Goal: Task Accomplishment & Management: Use online tool/utility

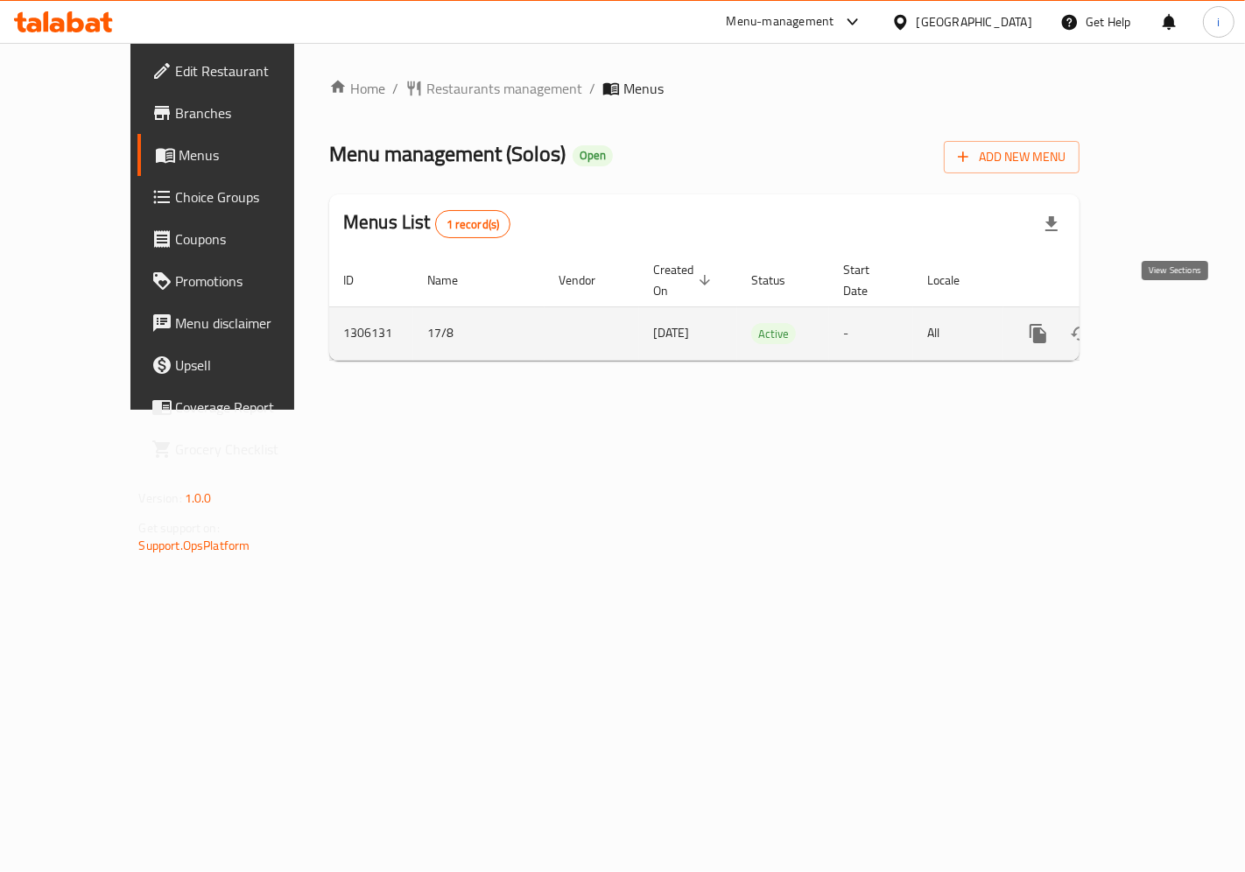
click at [1172, 323] on icon "enhanced table" at bounding box center [1164, 333] width 21 height 21
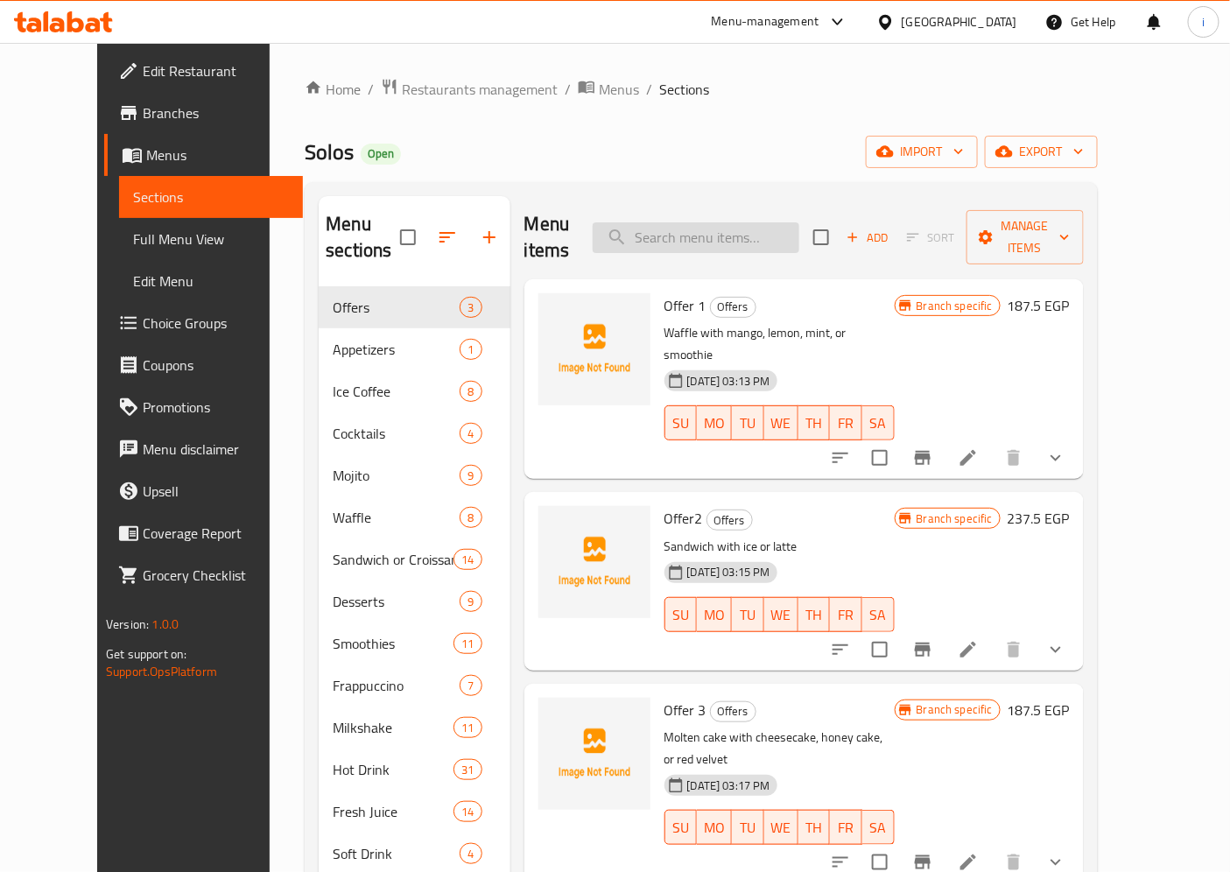
click at [764, 222] on input "search" at bounding box center [696, 237] width 207 height 31
paste input "White Chocolate Waffle"
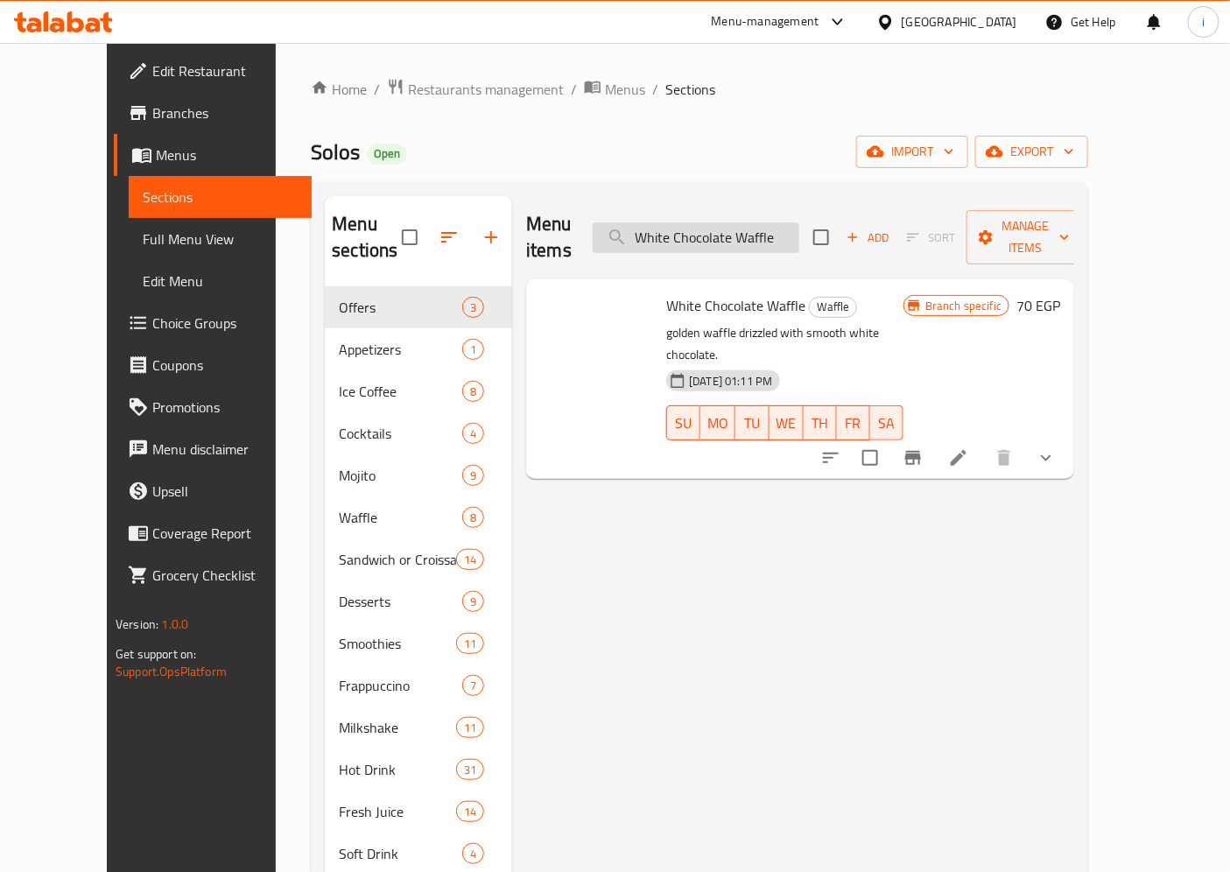
type input "White Chocolate Waffle"
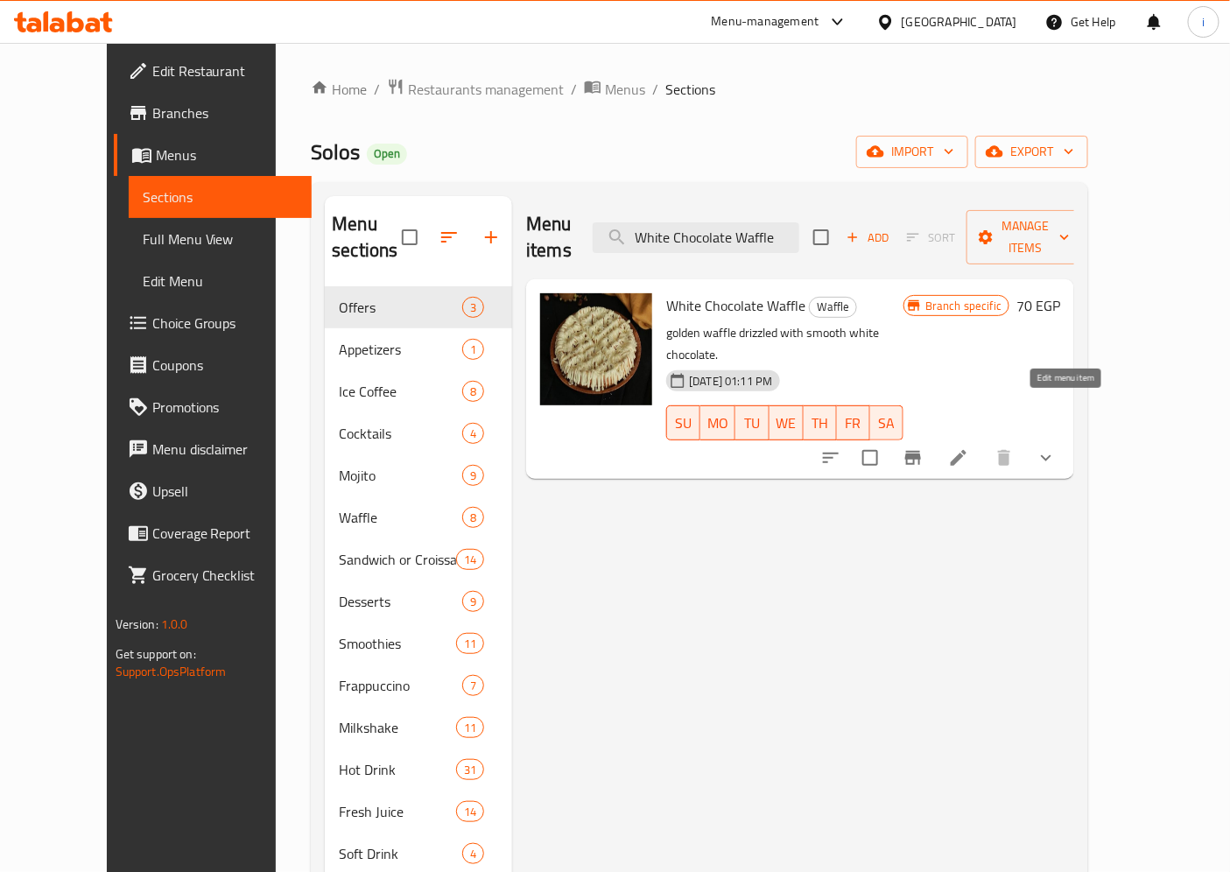
click at [969, 447] on icon at bounding box center [958, 457] width 21 height 21
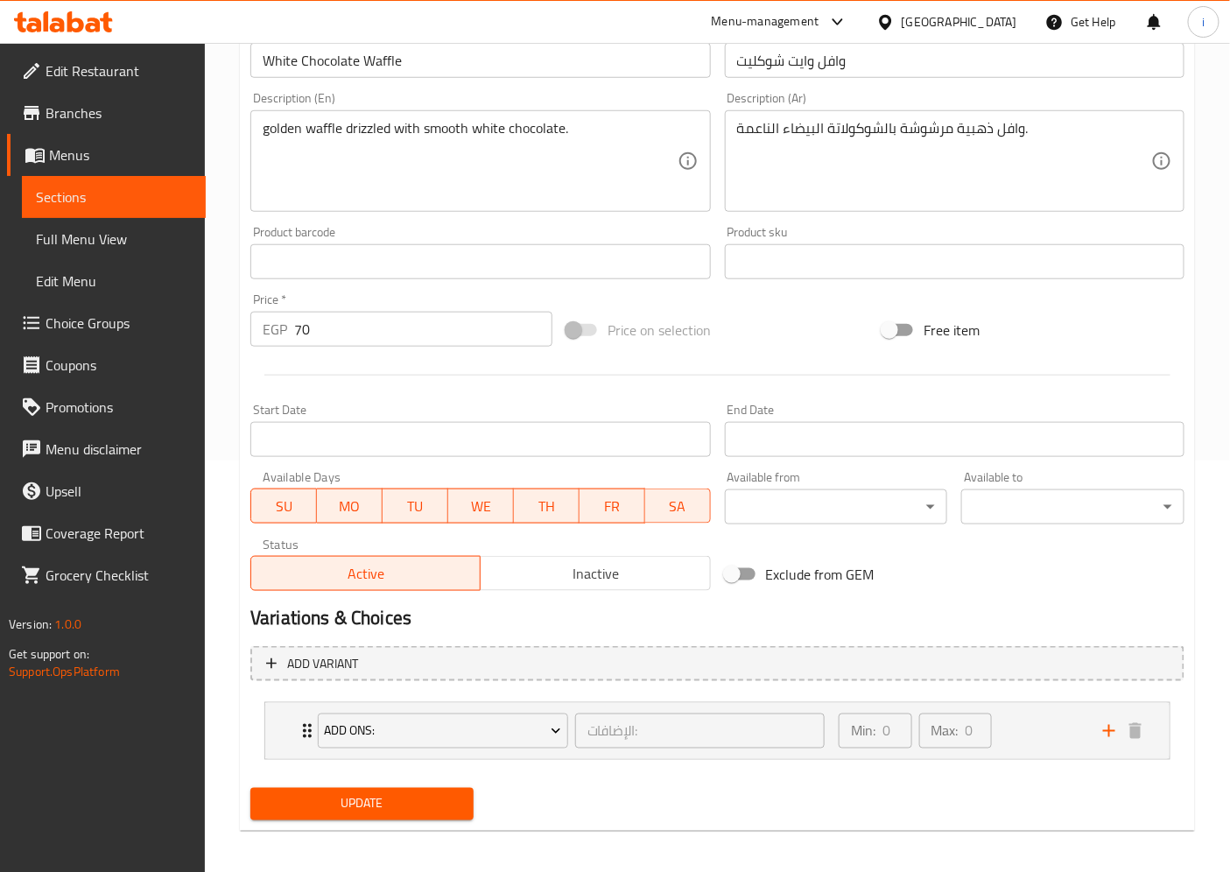
scroll to position [417, 0]
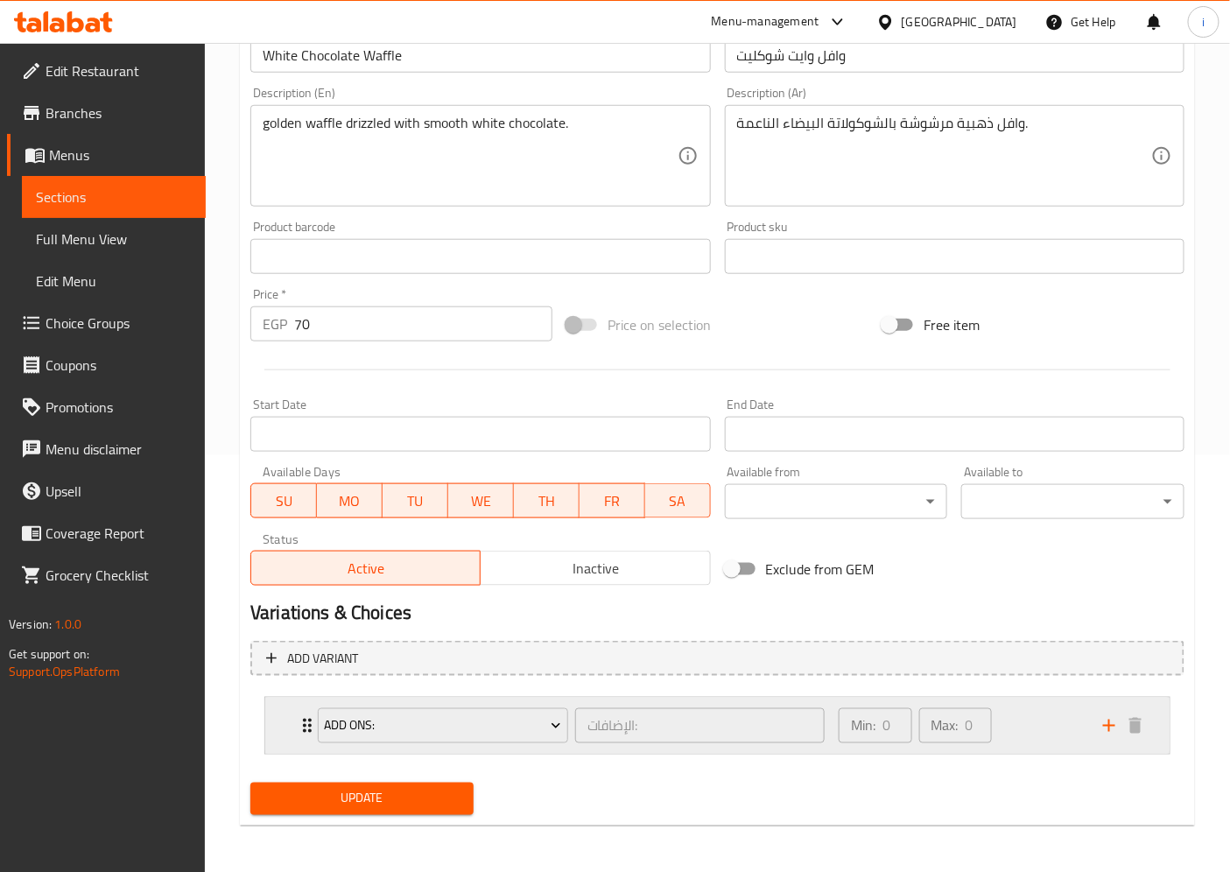
click at [878, 736] on div "Min: 0 ​" at bounding box center [875, 725] width 73 height 35
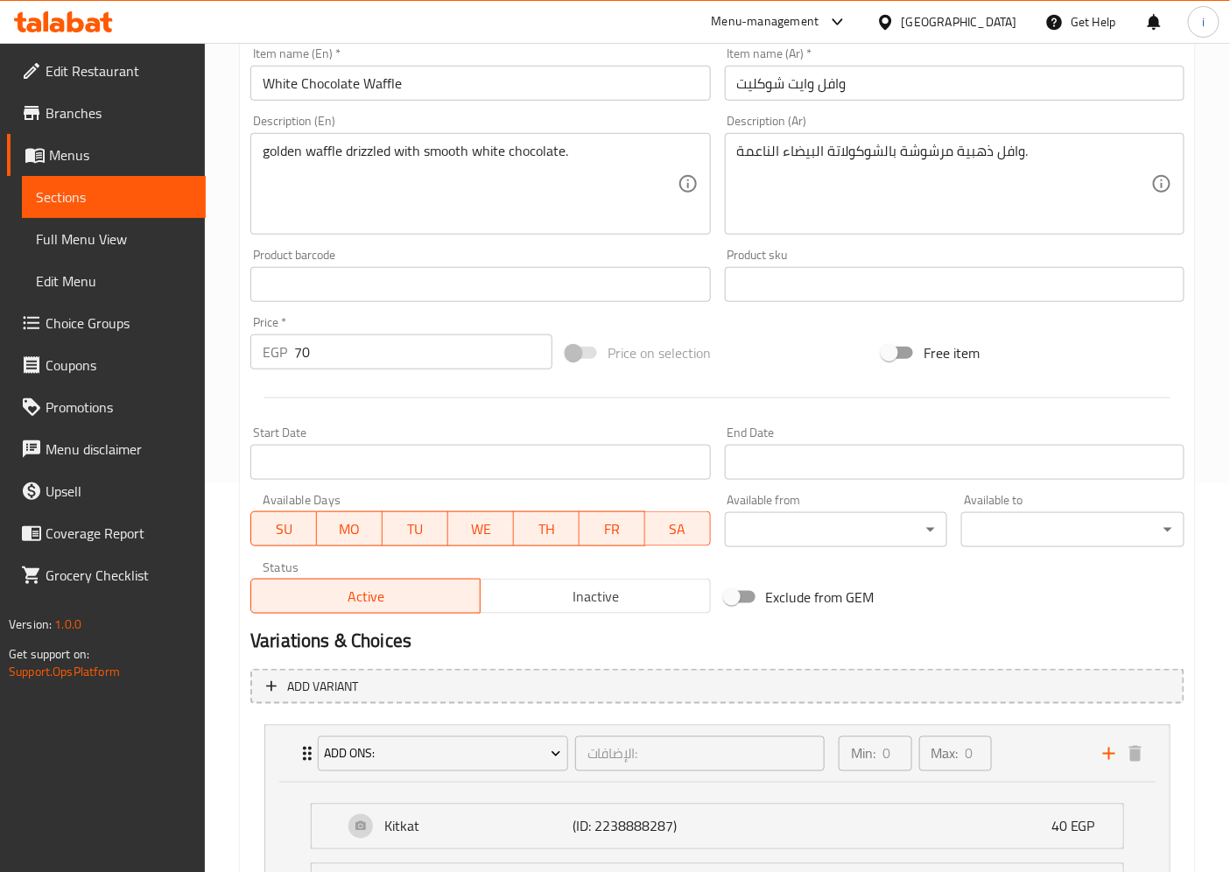
scroll to position [573, 0]
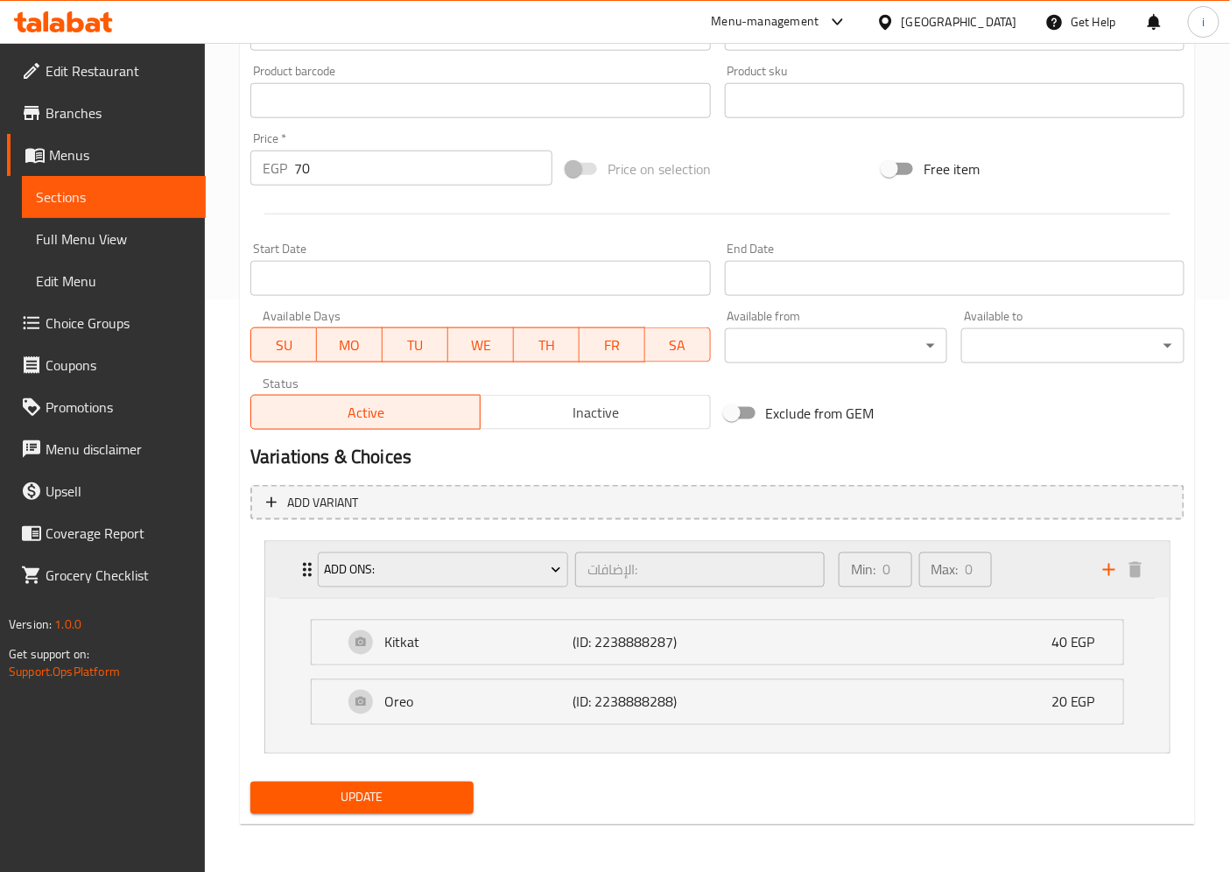
click at [303, 571] on icon "Expand" at bounding box center [307, 570] width 21 height 21
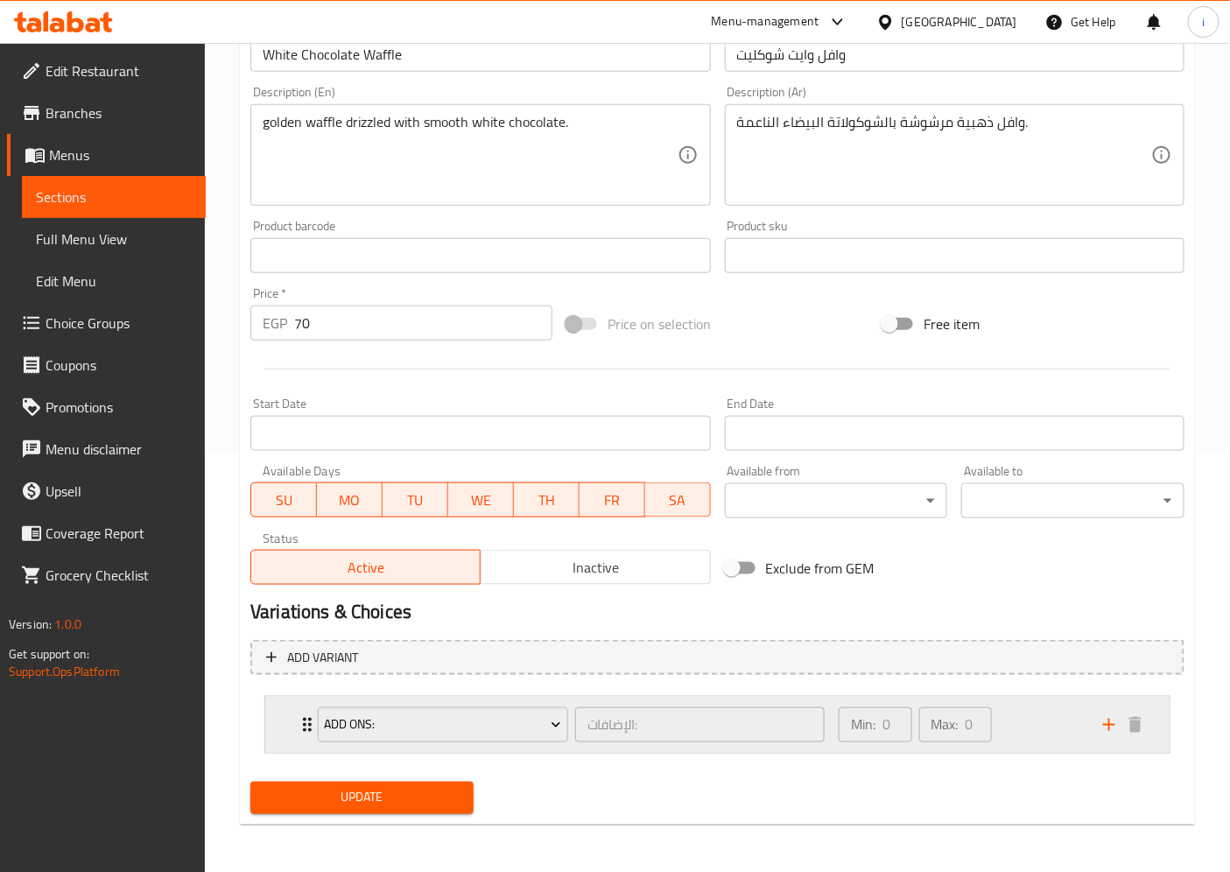
scroll to position [417, 0]
click at [299, 708] on div "Add Ons: الإضافات: ​ Min: 0 ​ Max: 0 ​" at bounding box center [723, 726] width 852 height 56
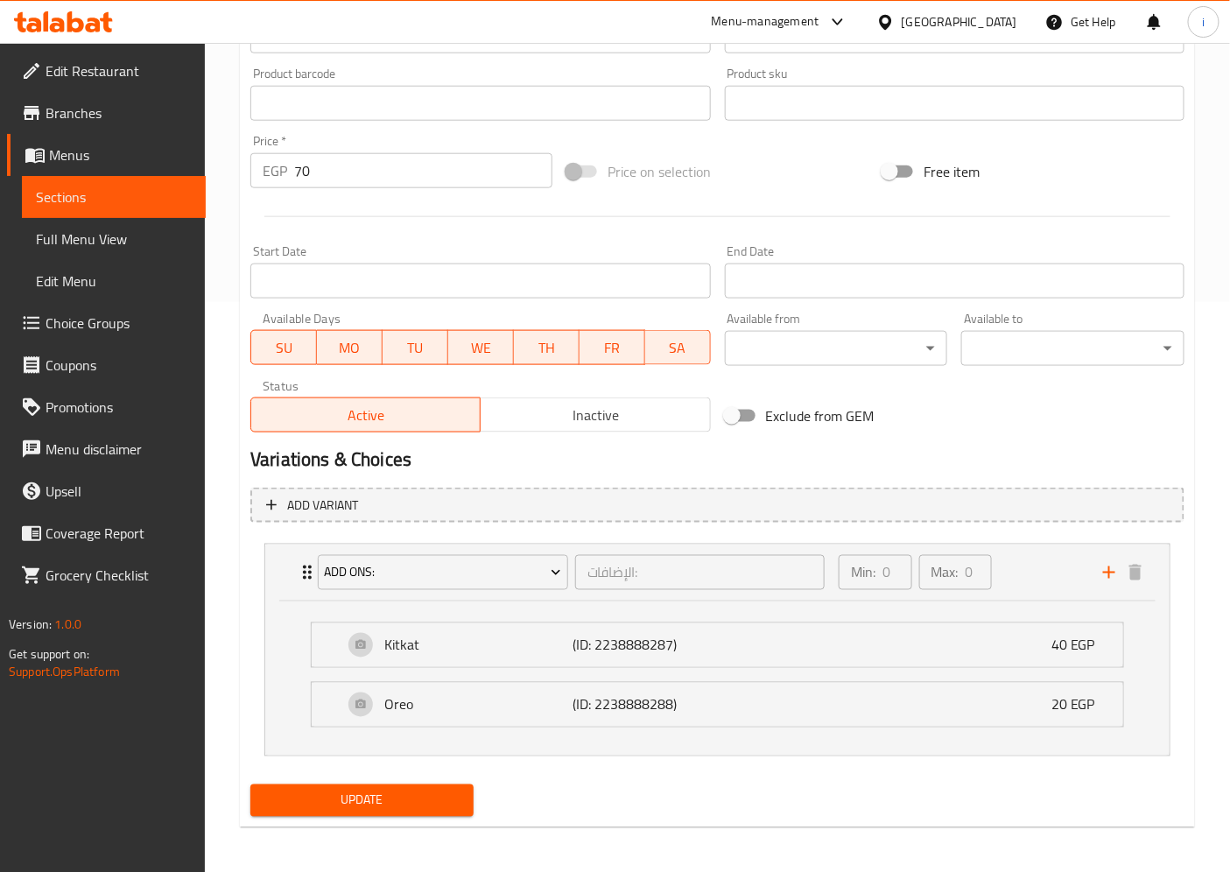
scroll to position [573, 0]
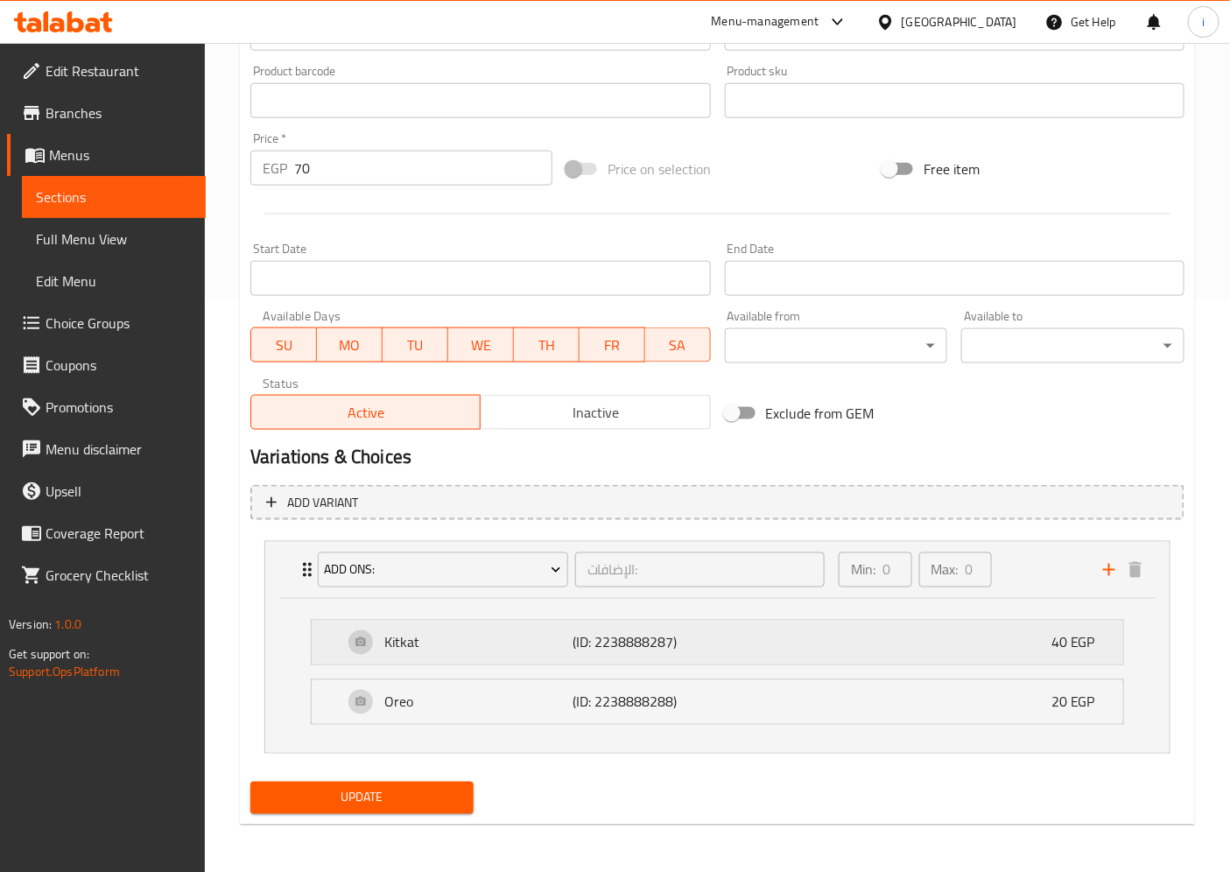
click at [644, 637] on p "(ID: 2238888287)" at bounding box center [637, 642] width 126 height 21
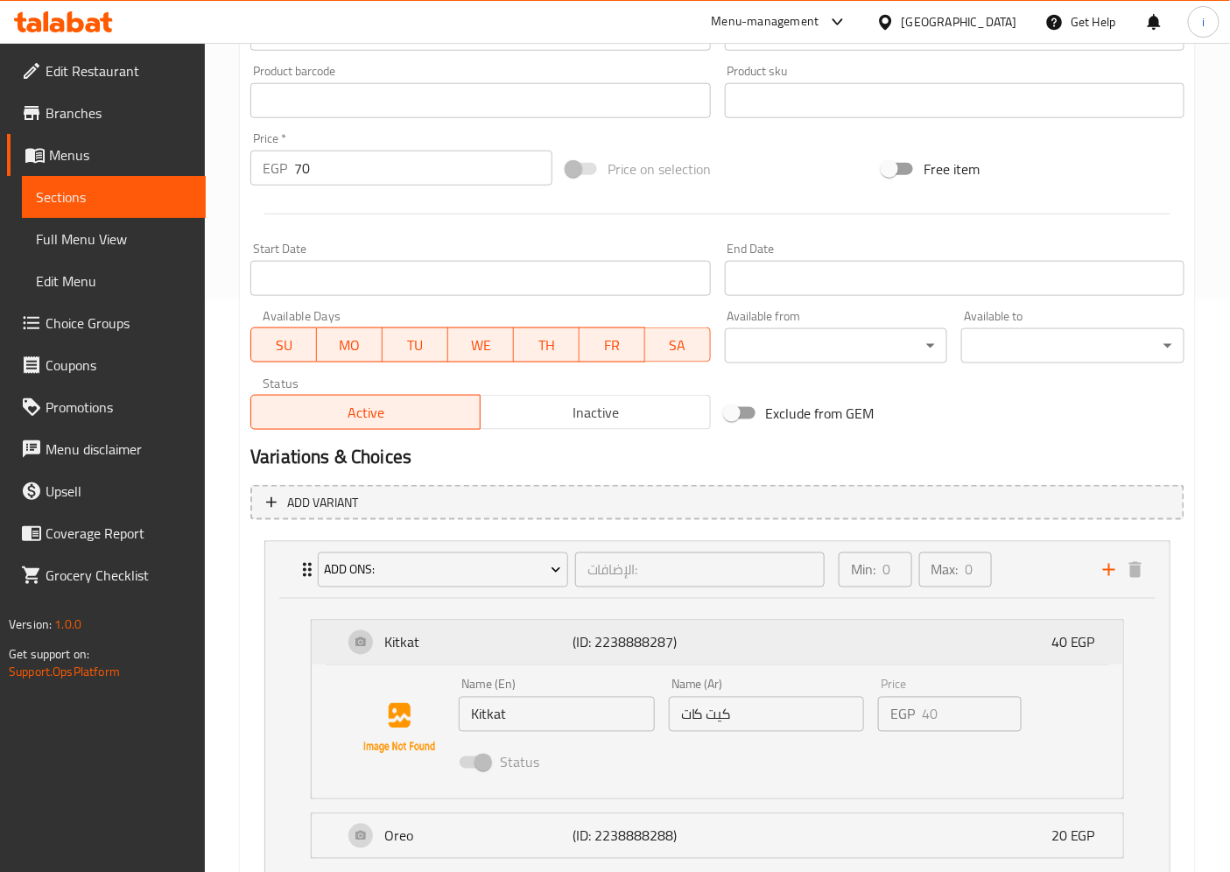
click at [644, 637] on p "(ID: 2238888287)" at bounding box center [637, 642] width 126 height 21
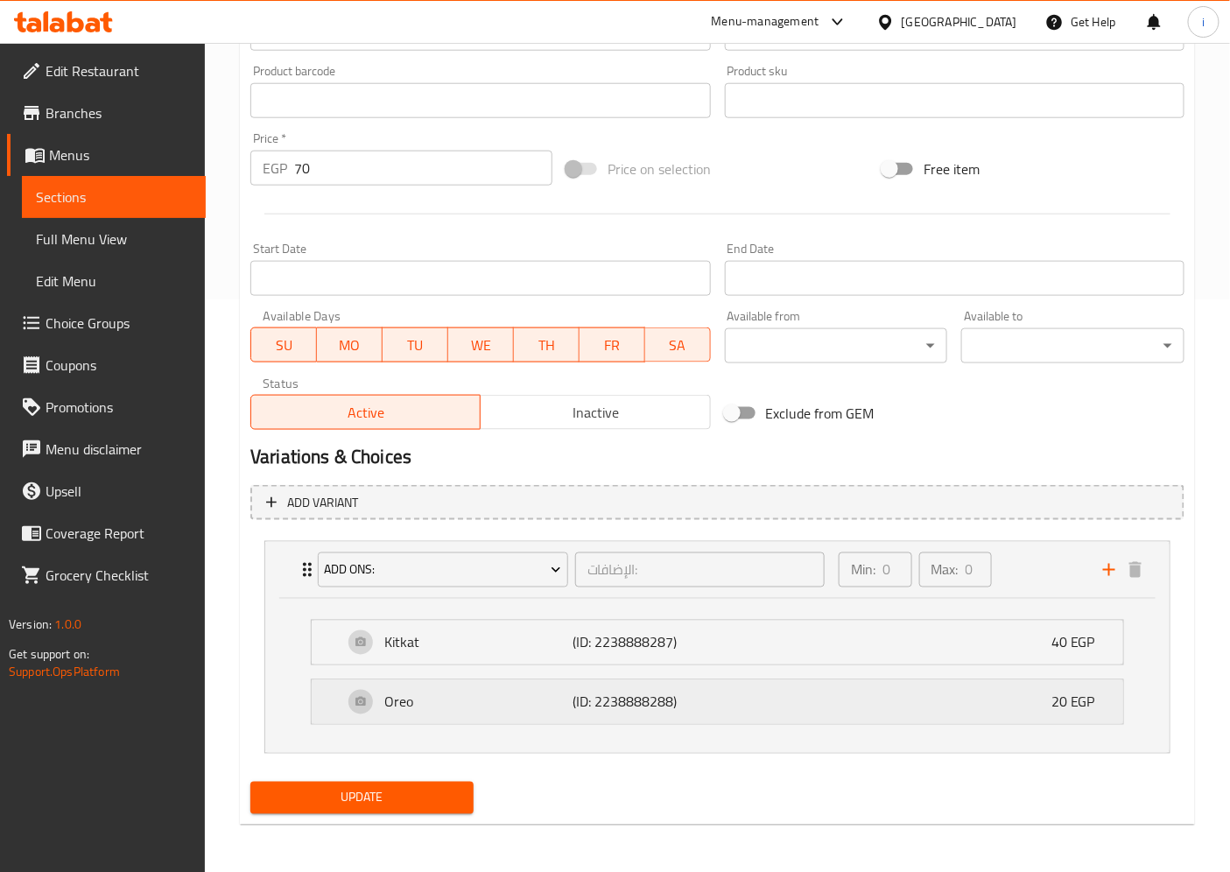
click at [635, 706] on p "(ID: 2238888288)" at bounding box center [637, 702] width 126 height 21
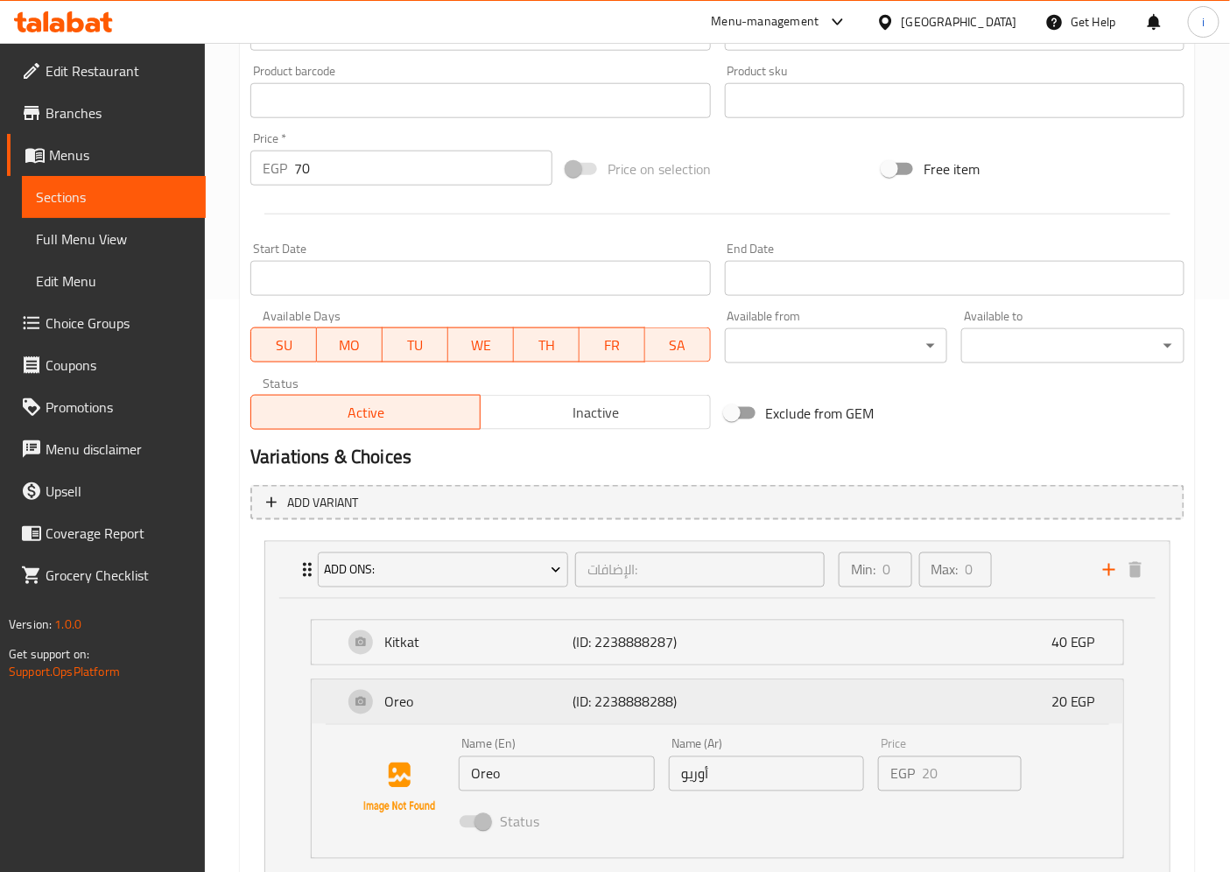
click at [634, 707] on p "(ID: 2238888288)" at bounding box center [637, 702] width 126 height 21
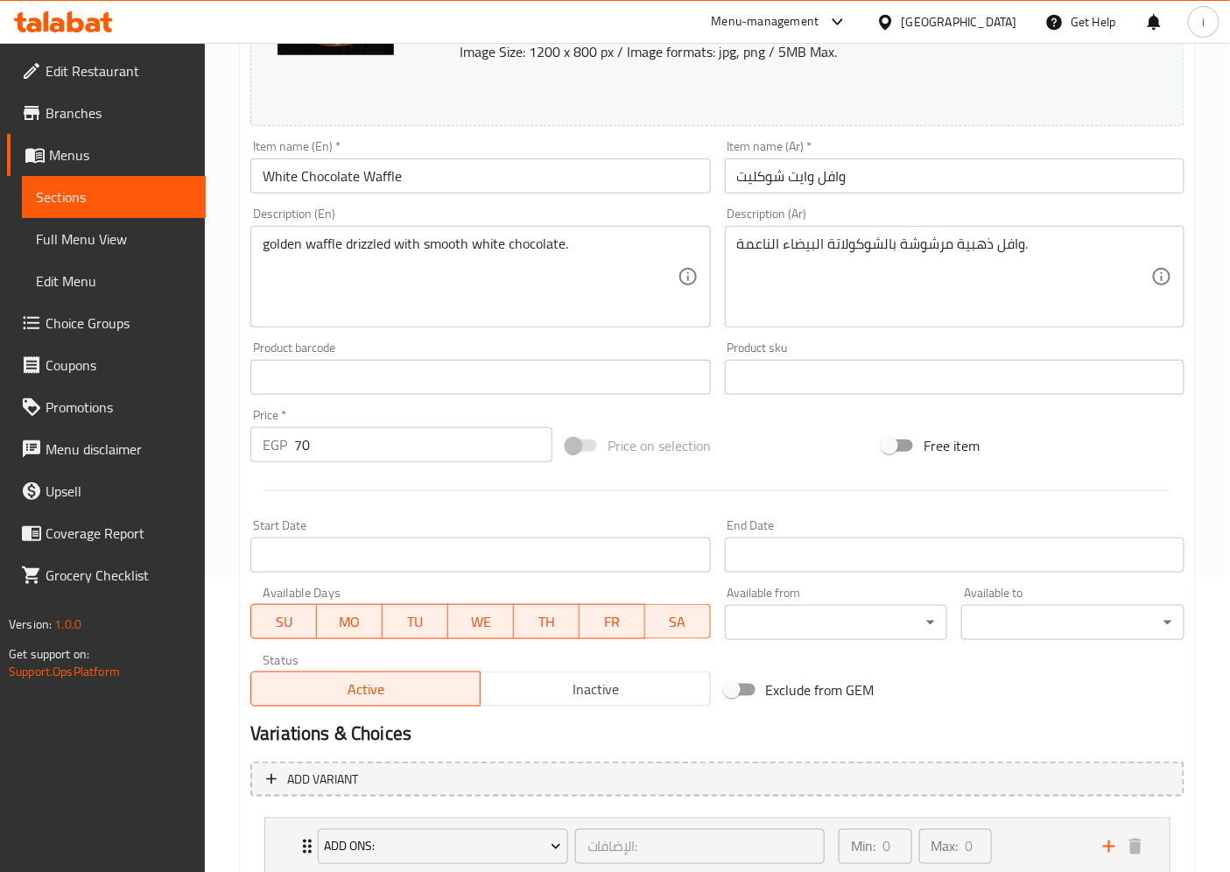
scroll to position [184, 0]
